Goal: Use online tool/utility: Use online tool/utility

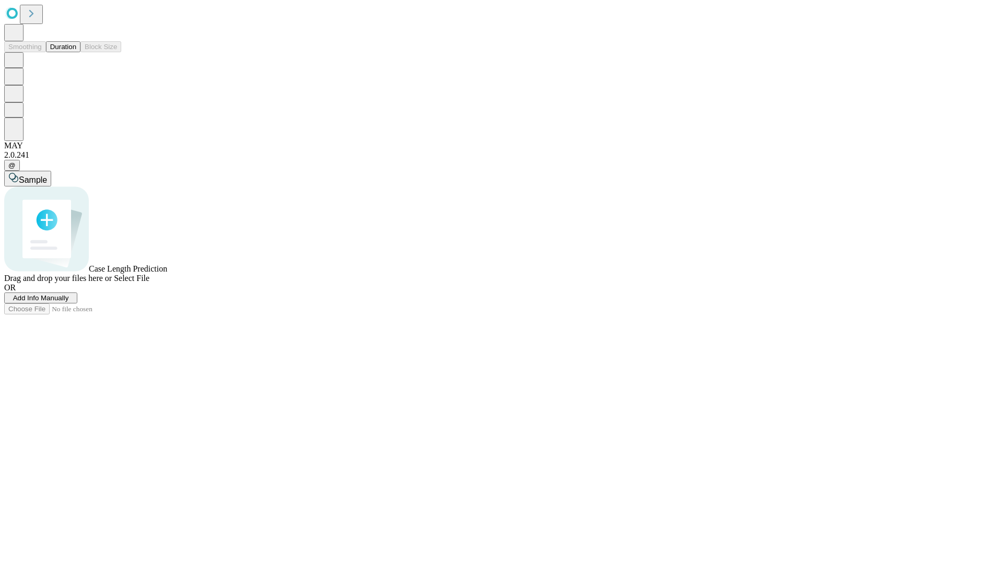
click at [76, 52] on button "Duration" at bounding box center [63, 46] width 34 height 11
click at [149, 283] on span "Select File" at bounding box center [132, 278] width 36 height 9
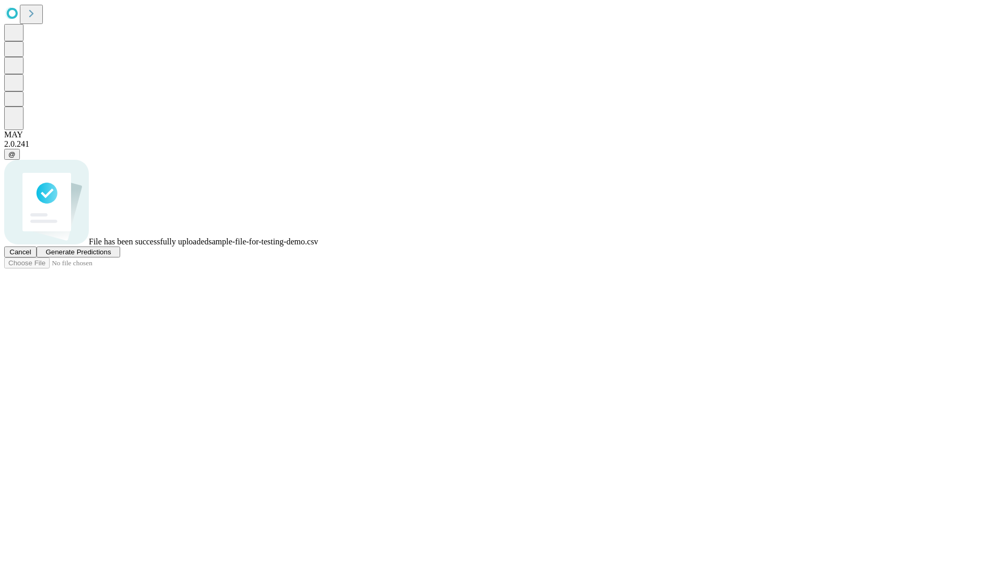
click at [111, 256] on span "Generate Predictions" at bounding box center [77, 252] width 65 height 8
